Goal: Task Accomplishment & Management: Manage account settings

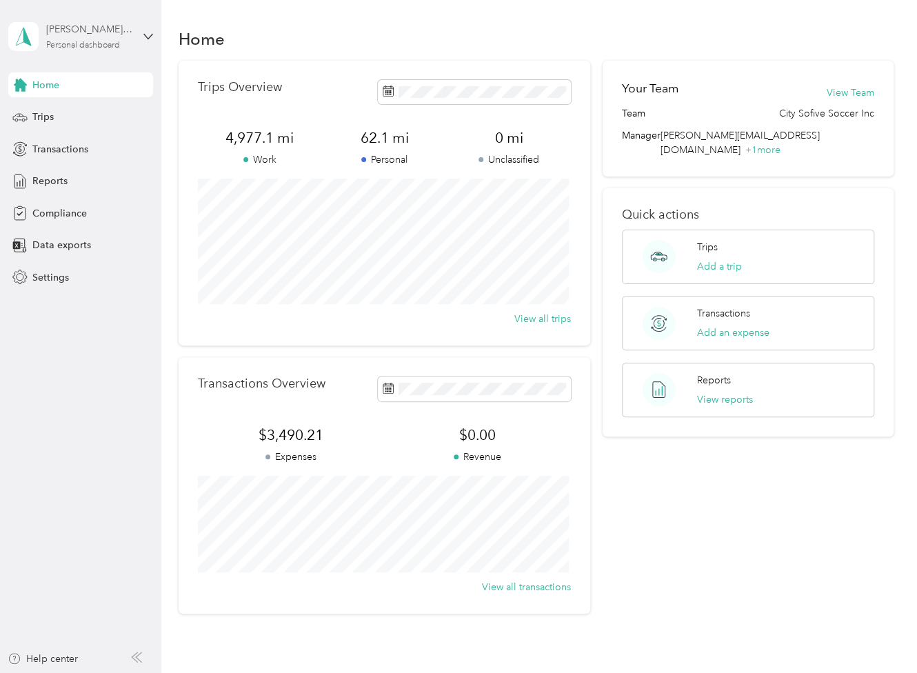
click at [83, 34] on div "[PERSON_NAME] Lingue" at bounding box center [89, 29] width 86 height 14
click at [122, 179] on div "Reports" at bounding box center [80, 181] width 145 height 25
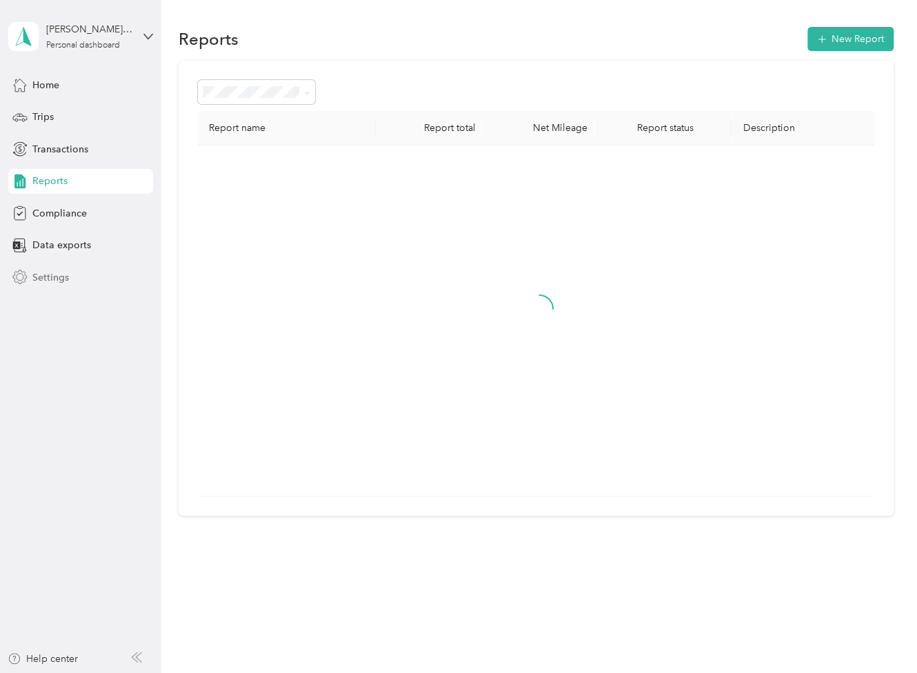
click at [43, 279] on span "Settings" at bounding box center [50, 277] width 37 height 14
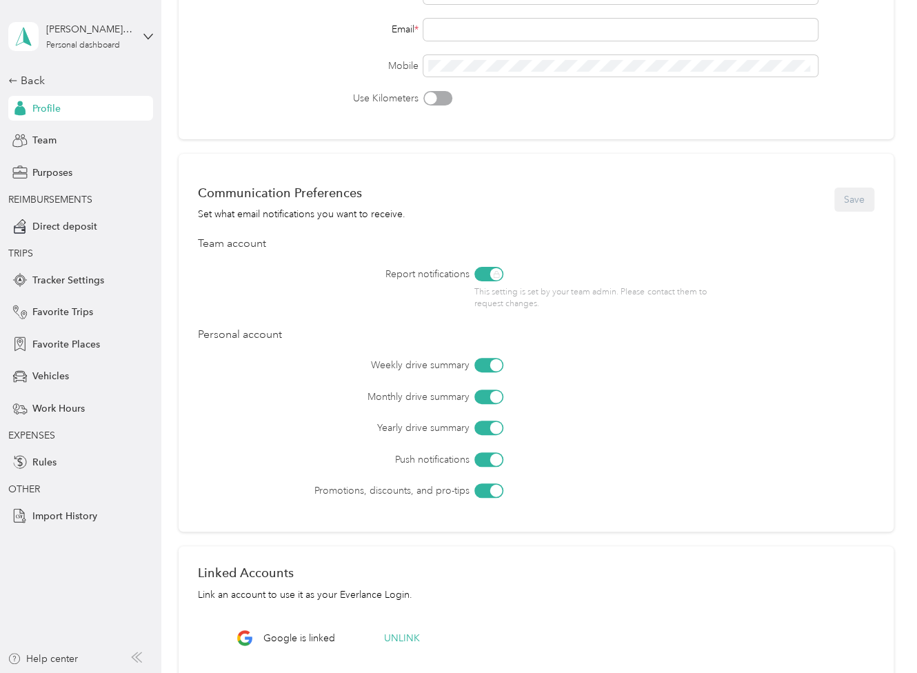
scroll to position [378, 0]
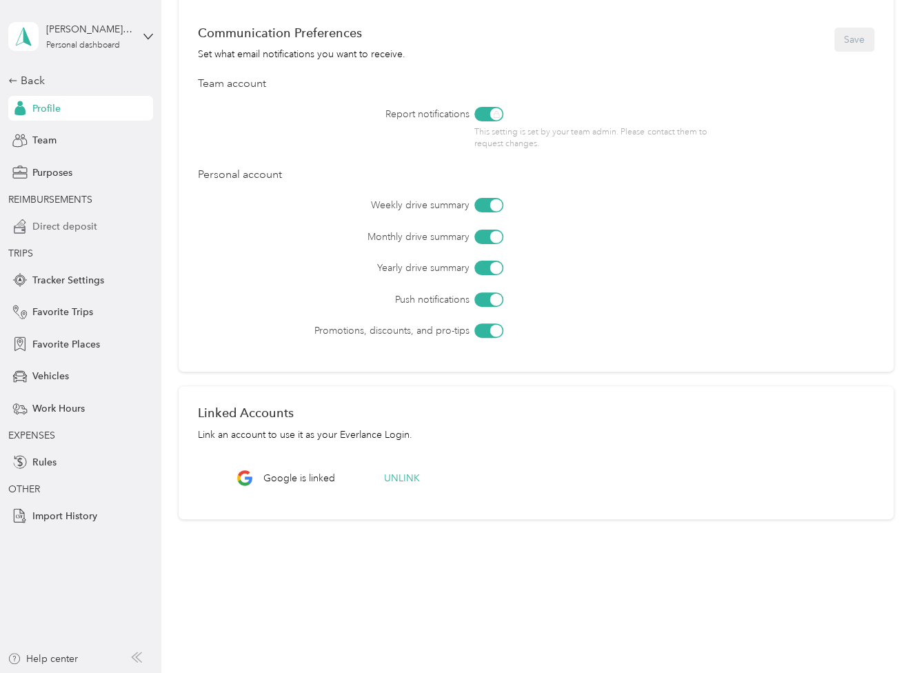
click at [72, 227] on span "Direct deposit" at bounding box center [64, 226] width 65 height 14
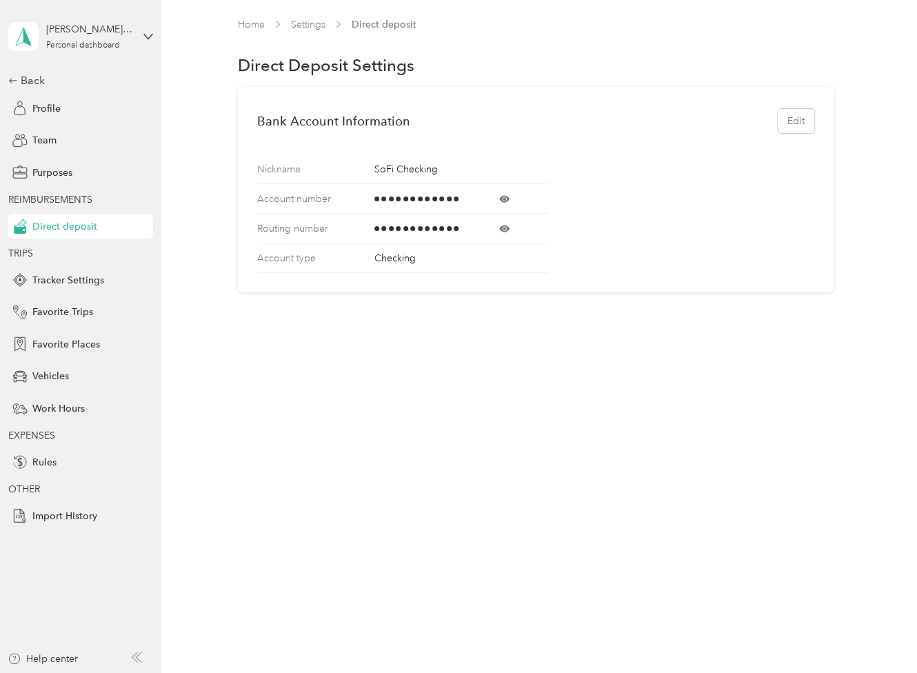
click at [503, 197] on icon at bounding box center [504, 198] width 10 height 7
click at [505, 228] on icon at bounding box center [504, 228] width 3 height 3
